Goal: Find specific fact: Find specific fact

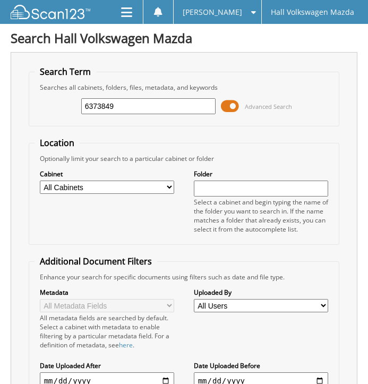
type input "6373849"
click at [230, 106] on span at bounding box center [230, 106] width 18 height 16
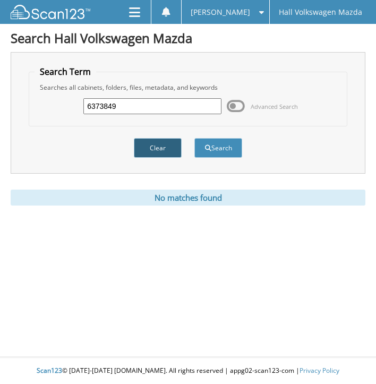
click at [157, 154] on button "Clear" at bounding box center [158, 148] width 48 height 20
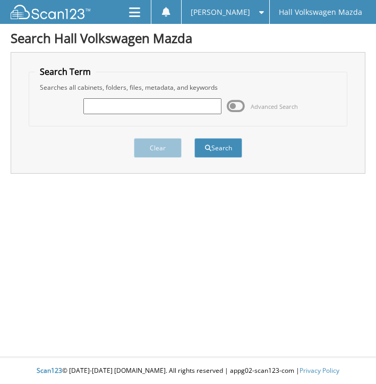
click at [136, 105] on input "text" at bounding box center [152, 106] width 138 height 16
type input "6373849"
click at [195, 138] on button "Search" at bounding box center [219, 148] width 48 height 20
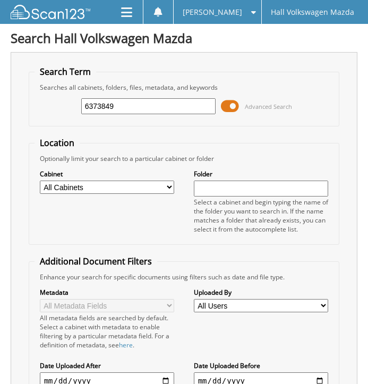
click at [234, 104] on span at bounding box center [230, 106] width 18 height 16
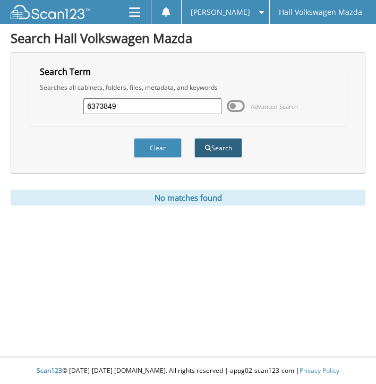
click at [221, 146] on button "Search" at bounding box center [219, 148] width 48 height 20
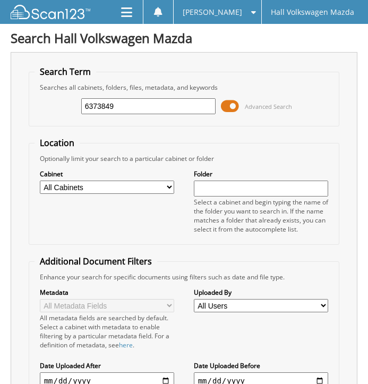
click at [233, 108] on span at bounding box center [230, 106] width 18 height 16
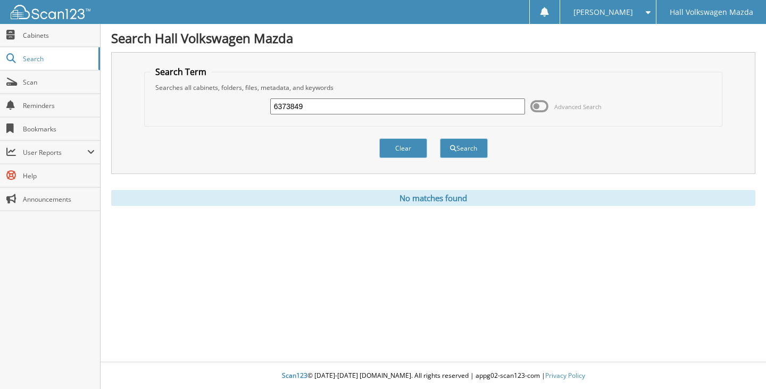
drag, startPoint x: 329, startPoint y: 106, endPoint x: 233, endPoint y: 103, distance: 96.3
click at [233, 103] on div "6373849 Advanced Search" at bounding box center [433, 106] width 567 height 29
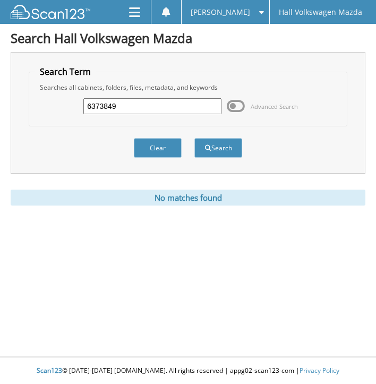
click at [128, 104] on input "6373849" at bounding box center [152, 106] width 138 height 16
type input "6373347"
click at [195, 138] on button "Search" at bounding box center [219, 148] width 48 height 20
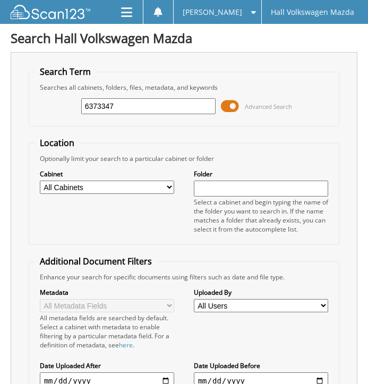
click at [234, 105] on span at bounding box center [230, 106] width 18 height 16
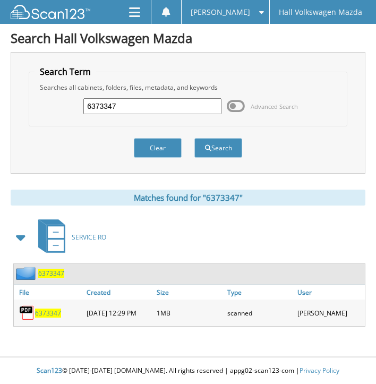
click at [43, 270] on span "6373347" at bounding box center [51, 273] width 26 height 9
